Goal: Task Accomplishment & Management: Manage account settings

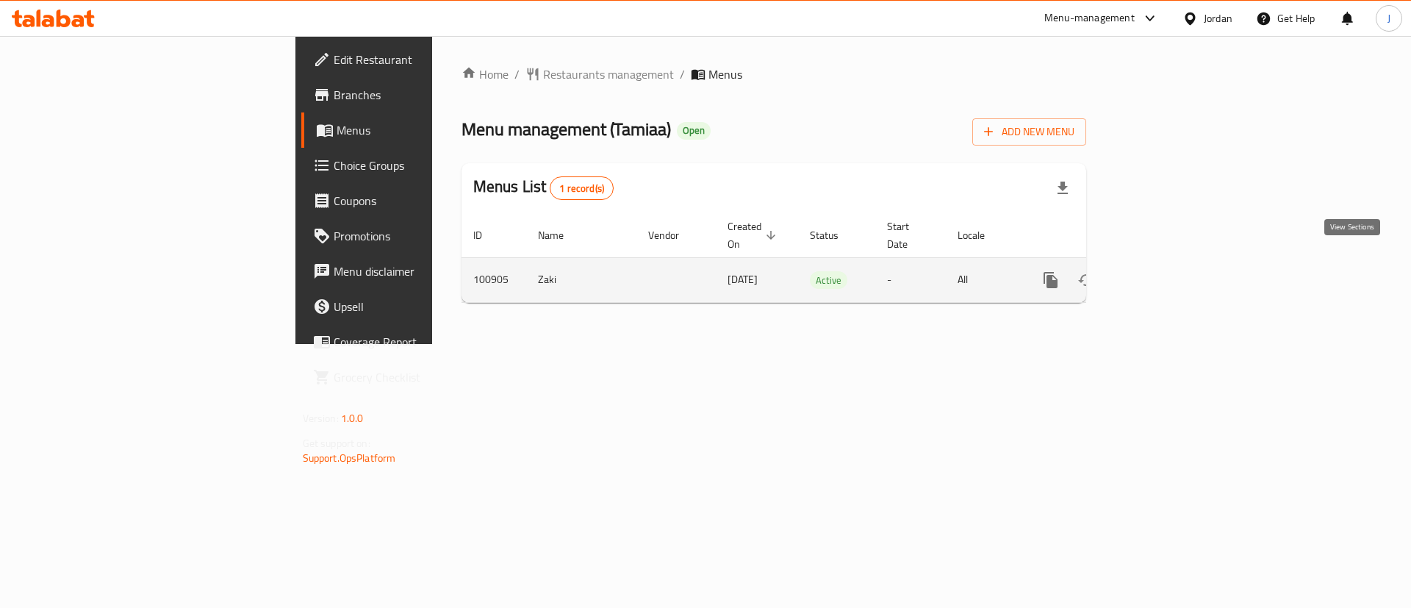
click at [1164, 273] on icon "enhanced table" at bounding box center [1156, 279] width 13 height 13
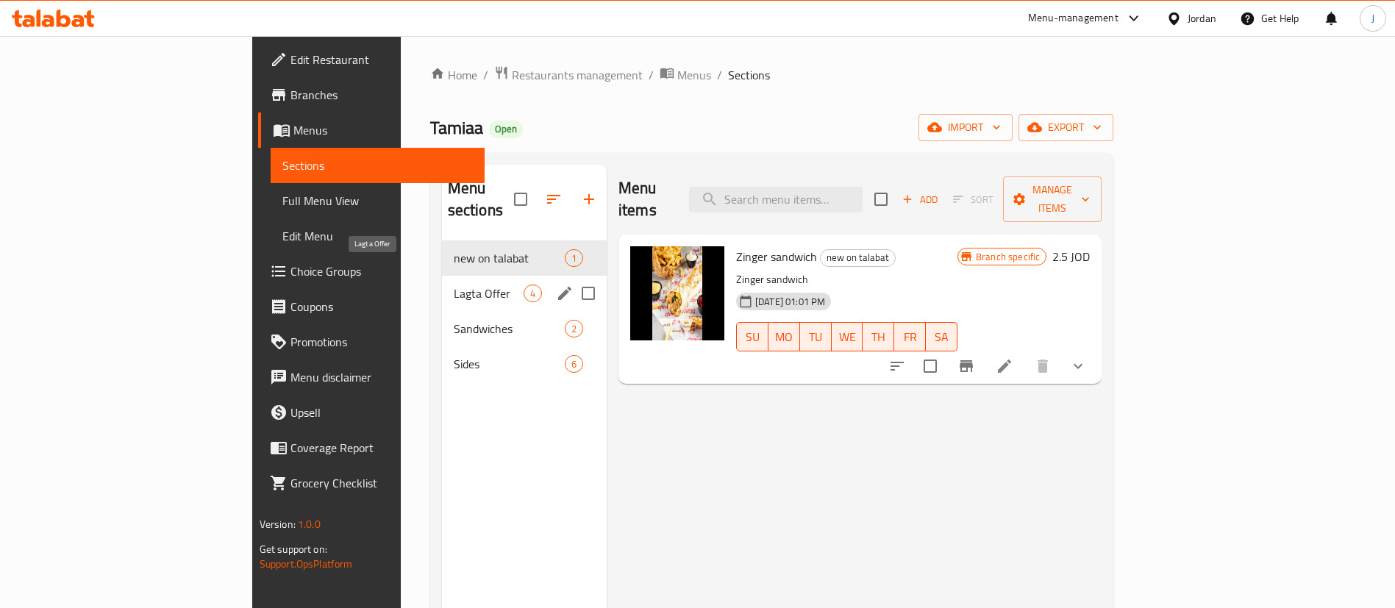
click at [454, 284] on span "Lagta Offer" at bounding box center [489, 293] width 70 height 18
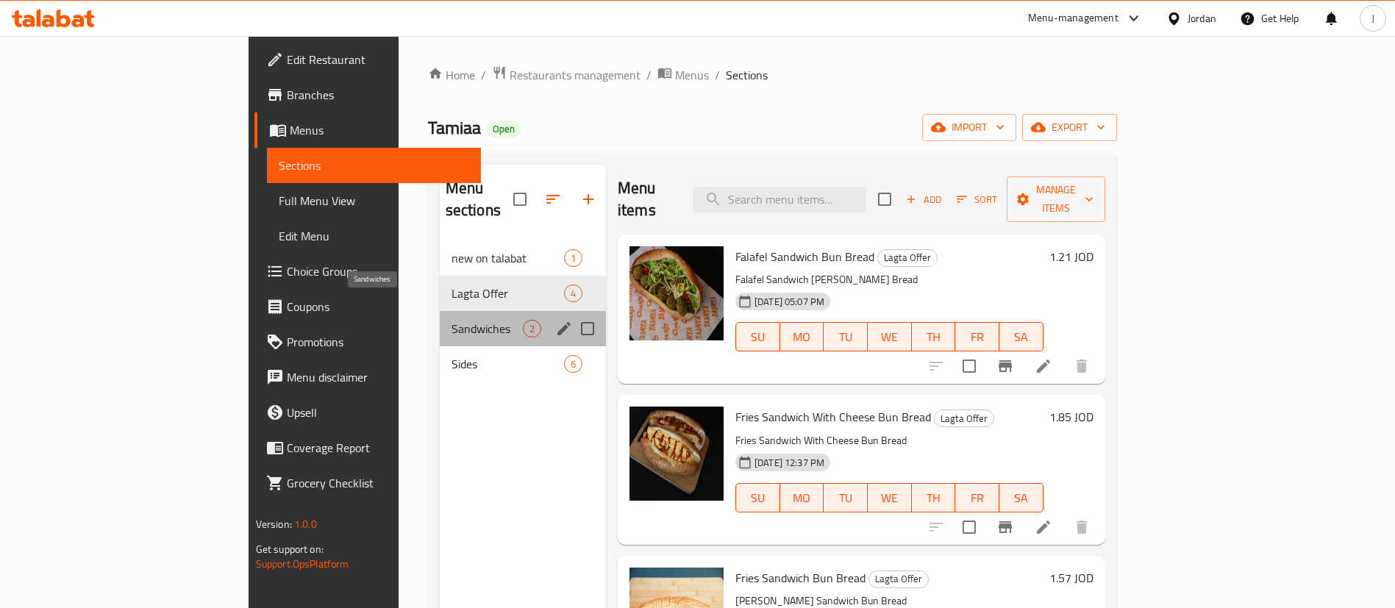
click at [451, 320] on span "Sandwiches" at bounding box center [486, 329] width 71 height 18
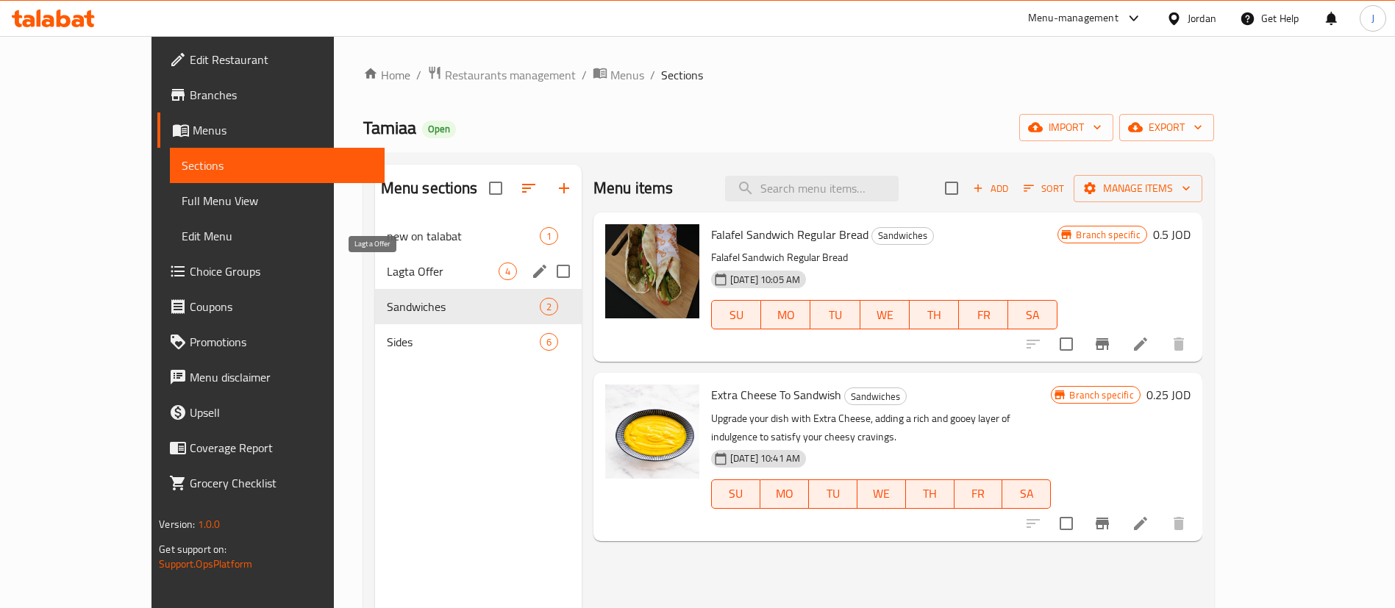
click at [387, 273] on span "Lagta Offer" at bounding box center [443, 271] width 112 height 18
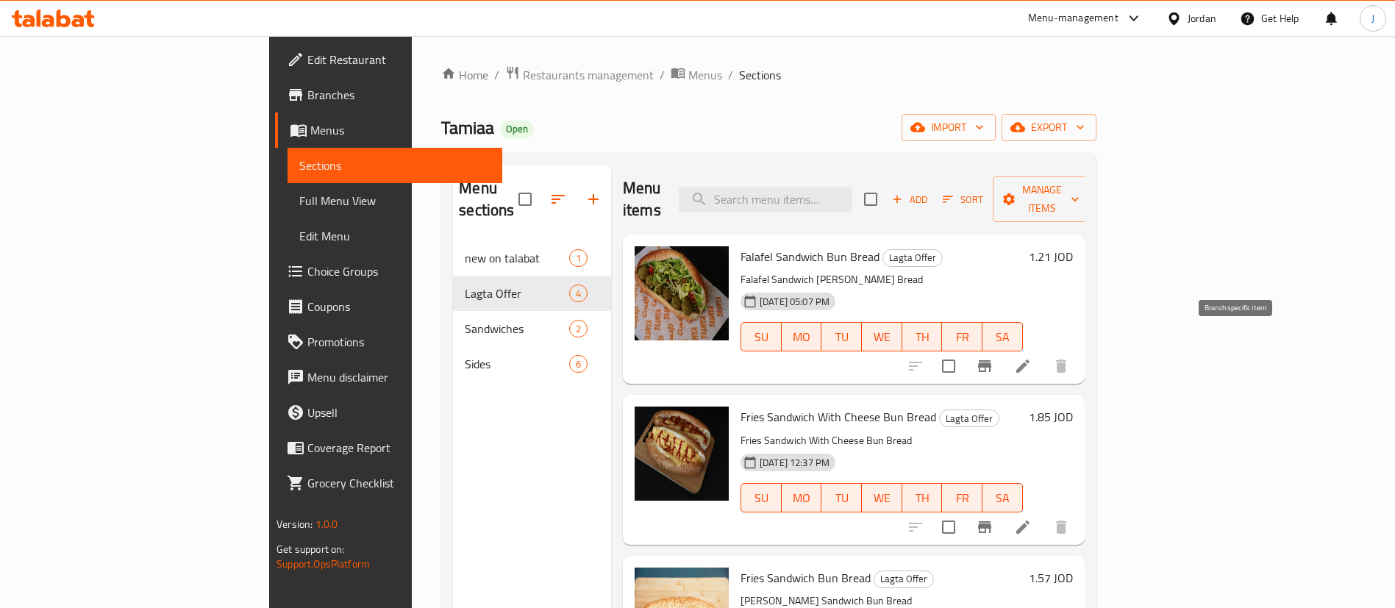
click at [993, 357] on icon "Branch-specific-item" at bounding box center [984, 366] width 18 height 18
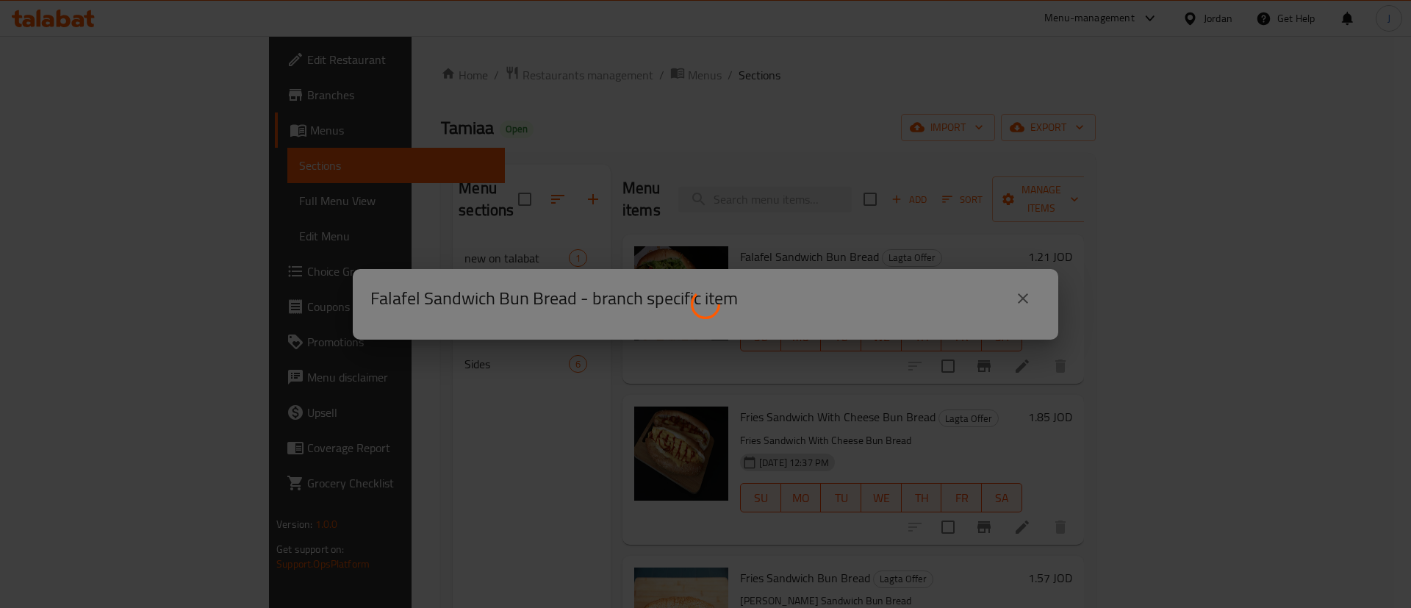
click at [1023, 297] on div at bounding box center [705, 304] width 1411 height 608
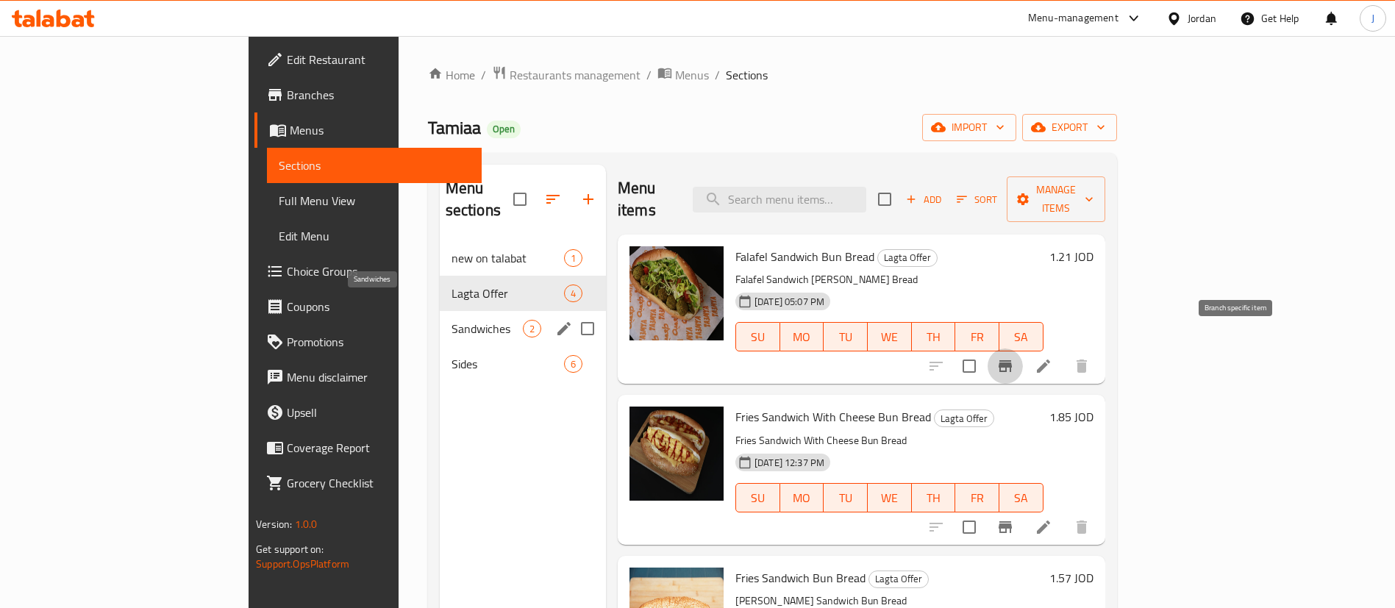
click at [451, 320] on span "Sandwiches" at bounding box center [486, 329] width 71 height 18
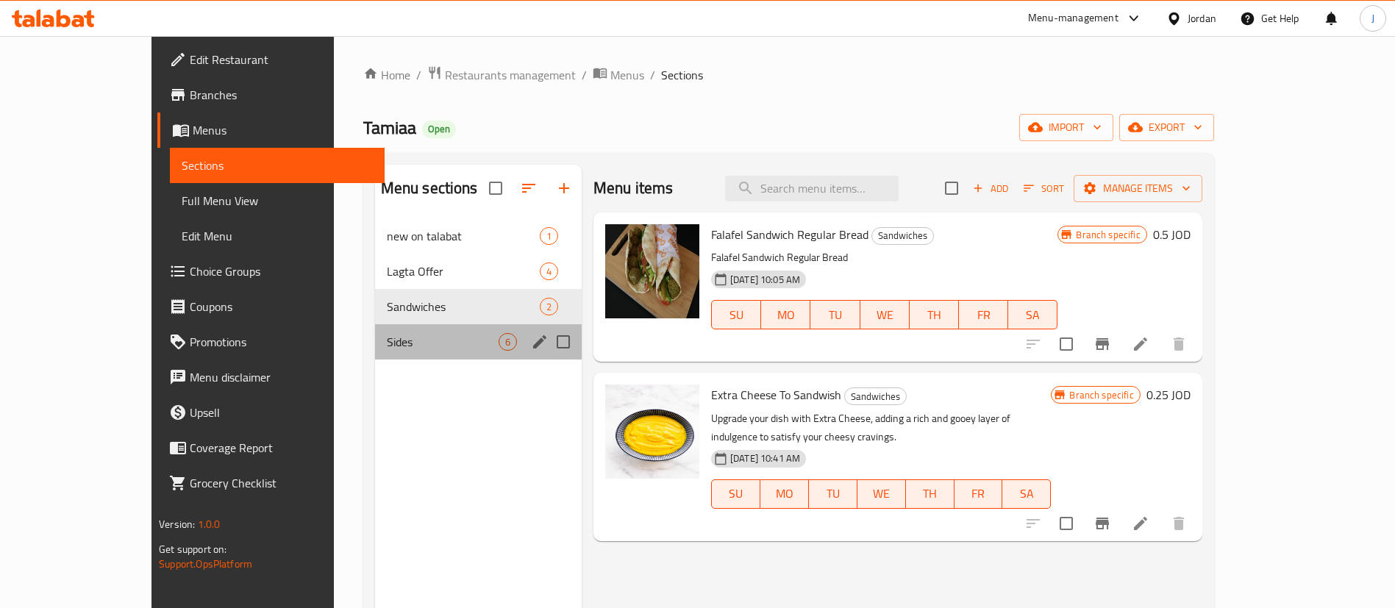
click at [375, 354] on div "Sides 6" at bounding box center [478, 341] width 207 height 35
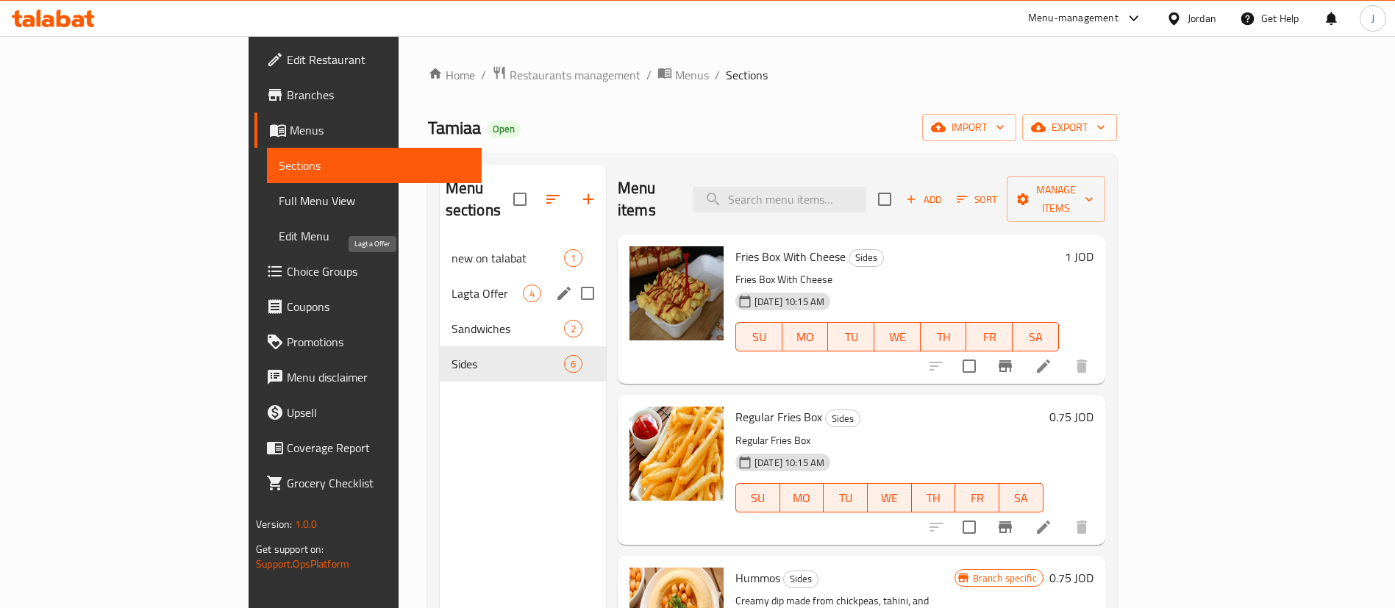
click at [451, 284] on span "Lagta Offer" at bounding box center [486, 293] width 71 height 18
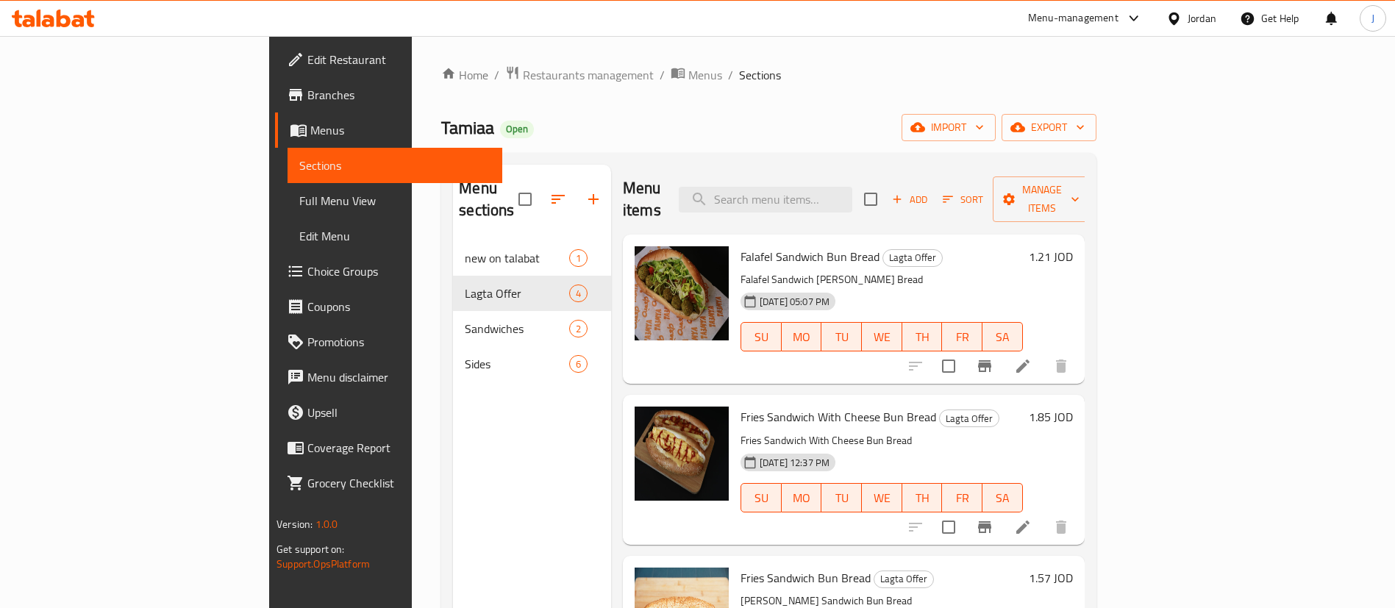
scroll to position [71, 0]
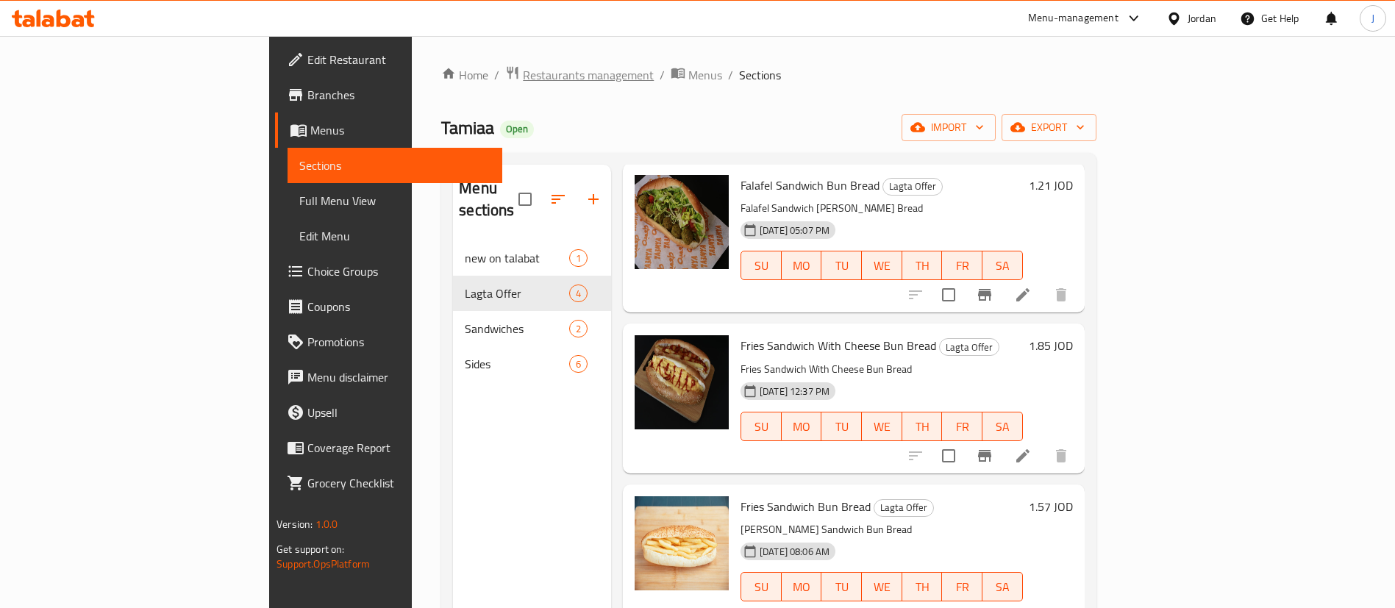
click at [523, 79] on span "Restaurants management" at bounding box center [588, 75] width 131 height 18
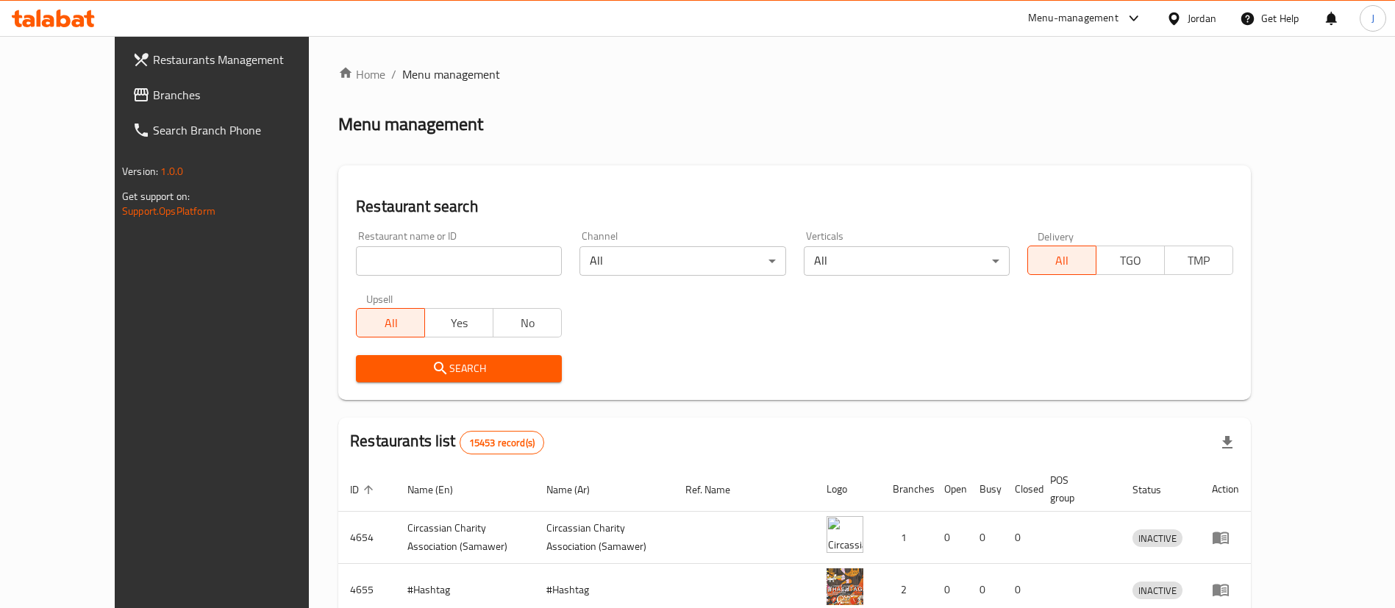
click at [369, 265] on input "search" at bounding box center [459, 260] width 206 height 29
type input "شهية"
click button "Search" at bounding box center [459, 368] width 206 height 27
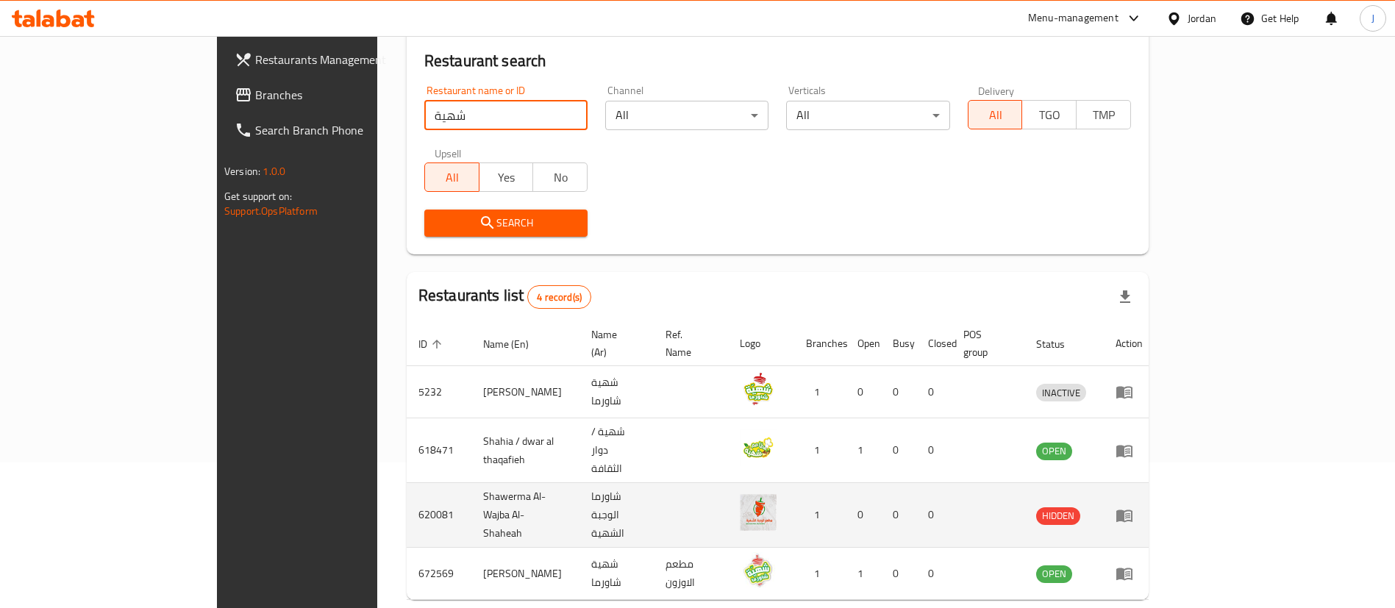
scroll to position [176, 0]
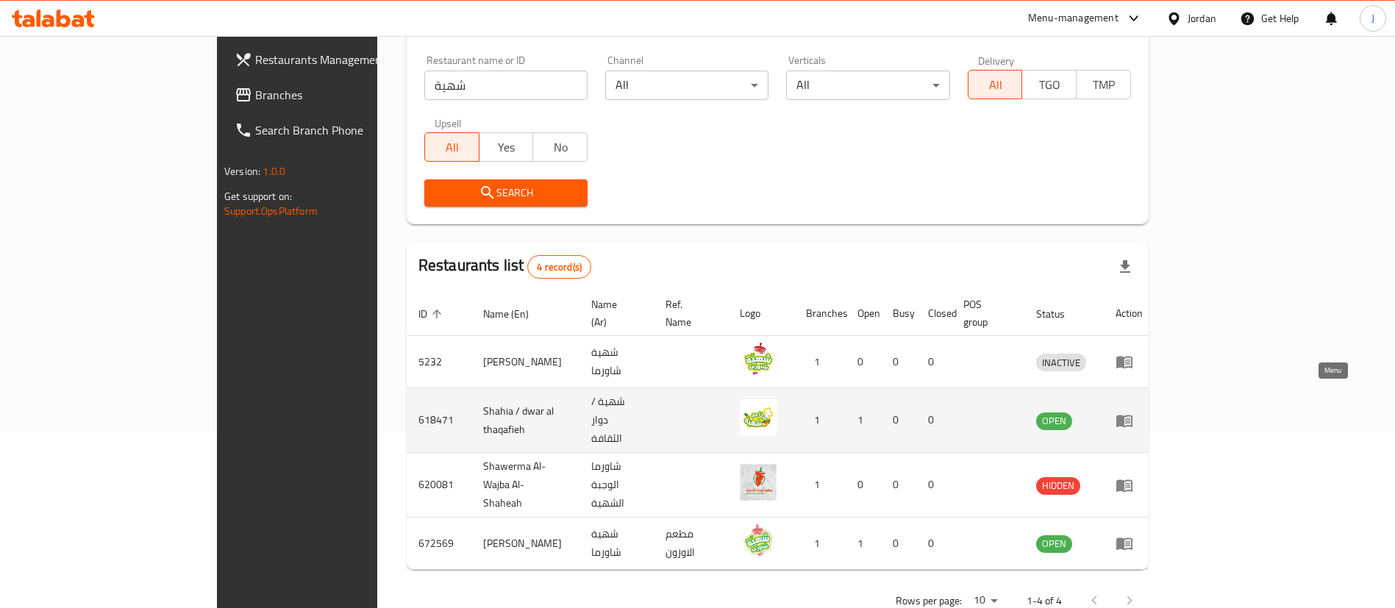
click at [1132, 415] on icon "enhanced table" at bounding box center [1124, 421] width 16 height 12
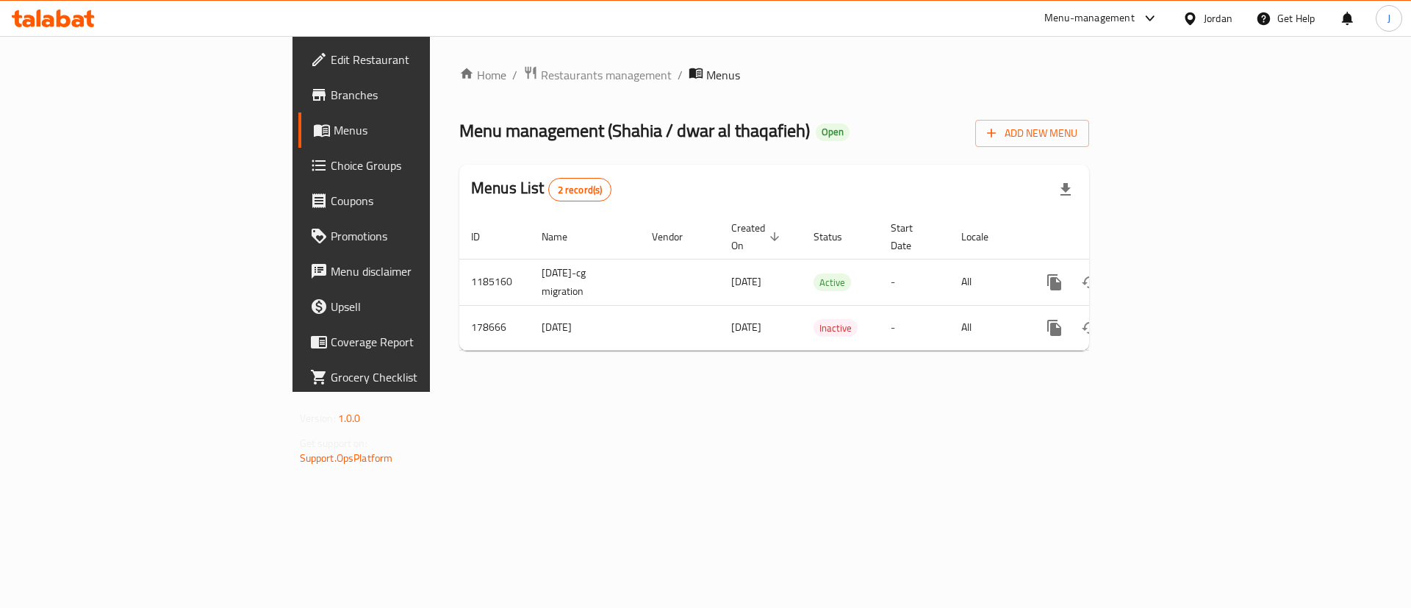
click at [331, 97] on span "Branches" at bounding box center [424, 95] width 186 height 18
